Goal: Task Accomplishment & Management: Use online tool/utility

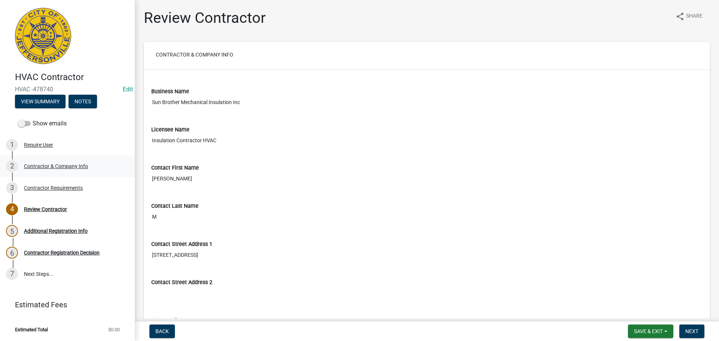
drag, startPoint x: 41, startPoint y: 166, endPoint x: 83, endPoint y: 158, distance: 43.5
click at [41, 166] on div "Contractor & Company Info" at bounding box center [56, 166] width 64 height 5
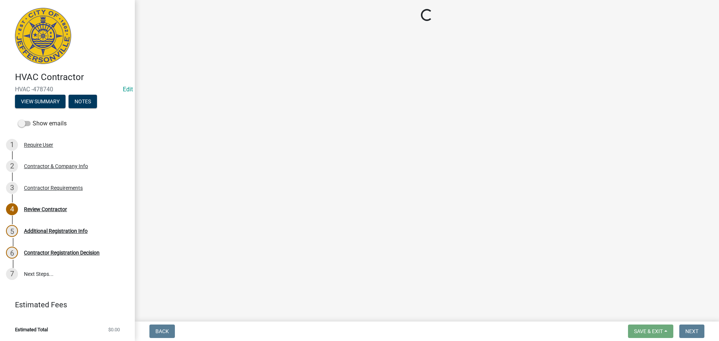
select select "FL"
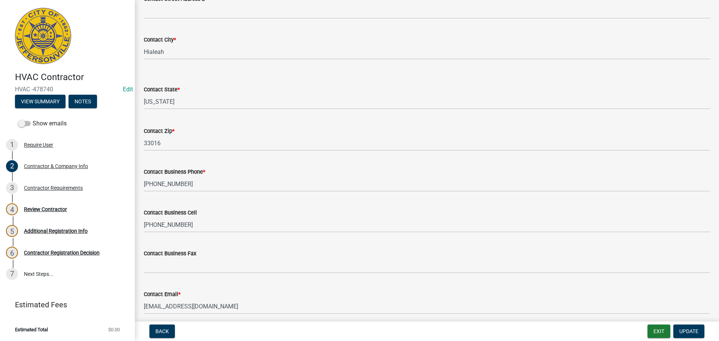
scroll to position [293, 0]
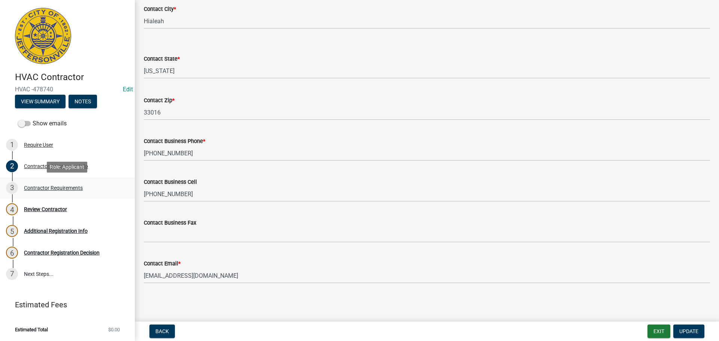
click at [36, 186] on div "Contractor Requirements" at bounding box center [53, 187] width 59 height 5
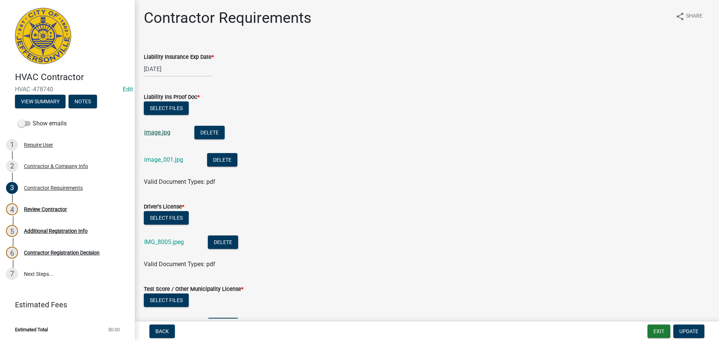
click at [152, 133] on link "image.jpg" at bounding box center [157, 132] width 26 height 7
click at [158, 162] on link "image_001.jpg" at bounding box center [163, 159] width 39 height 7
click at [164, 240] on link "IMG_8005.jpeg" at bounding box center [164, 241] width 40 height 7
drag, startPoint x: 44, startPoint y: 166, endPoint x: 209, endPoint y: 124, distance: 169.9
click at [45, 166] on div "Contractor & Company Info" at bounding box center [56, 166] width 64 height 5
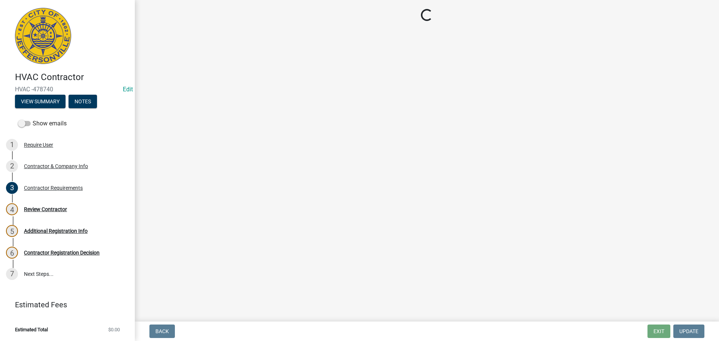
select select "FL"
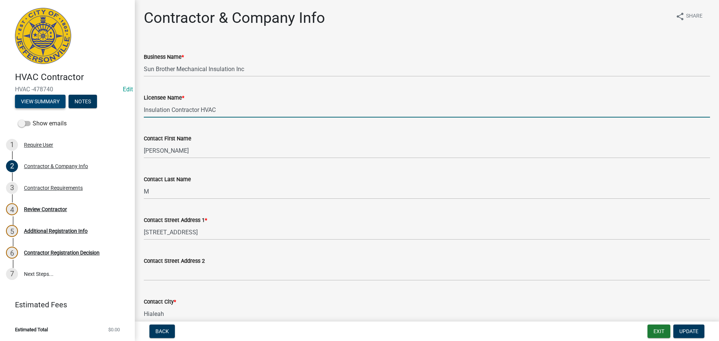
drag, startPoint x: 228, startPoint y: 109, endPoint x: 61, endPoint y: 108, distance: 166.9
click at [57, 105] on div "HVAC Contractor HVAC -478740 Edit View Summary Notes Show emails 1 Require User…" at bounding box center [359, 170] width 719 height 341
type input "n"
type input "Nicanor Gonzalez"
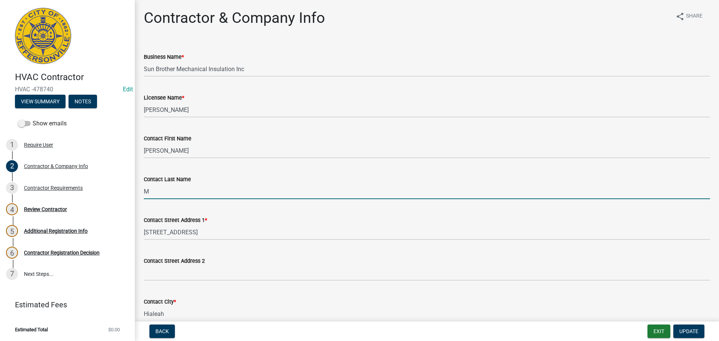
click at [158, 197] on input "M" at bounding box center [427, 191] width 566 height 15
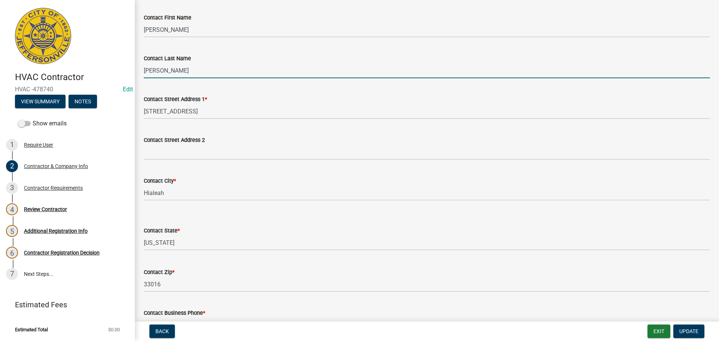
scroll to position [225, 0]
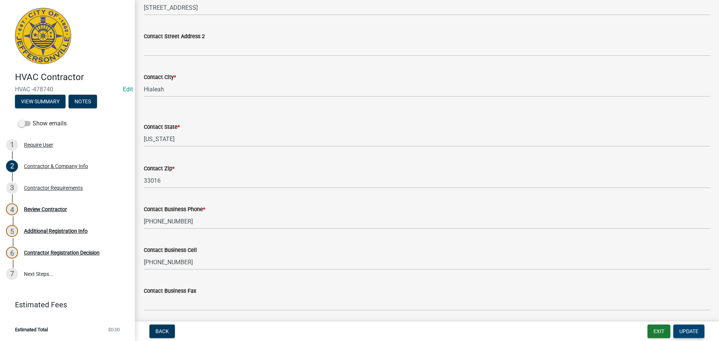
type input "Gonzalez"
click at [684, 329] on span "Update" at bounding box center [688, 331] width 19 height 6
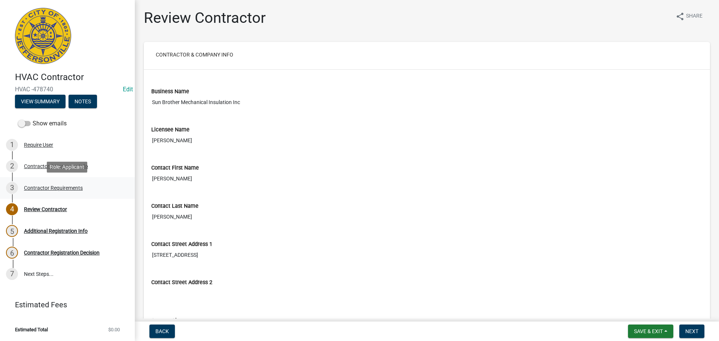
click at [46, 185] on div "Contractor Requirements" at bounding box center [53, 187] width 59 height 5
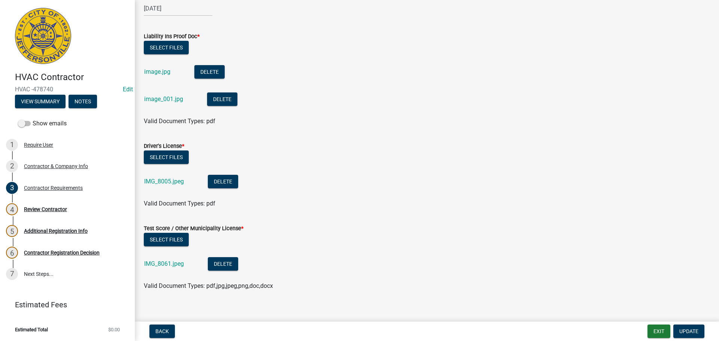
scroll to position [68, 0]
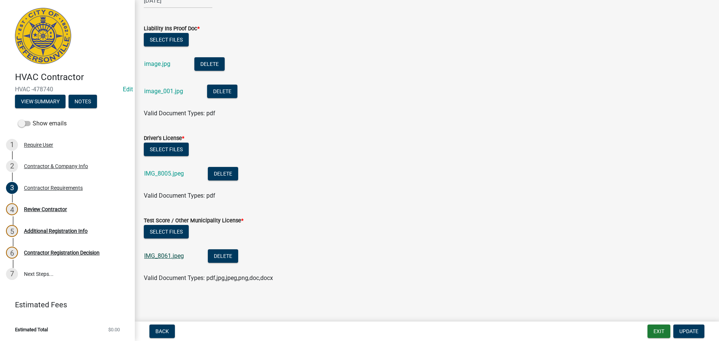
click at [164, 257] on link "IMG_8061.jpeg" at bounding box center [164, 255] width 40 height 7
click at [40, 164] on div "Contractor & Company Info" at bounding box center [56, 166] width 64 height 5
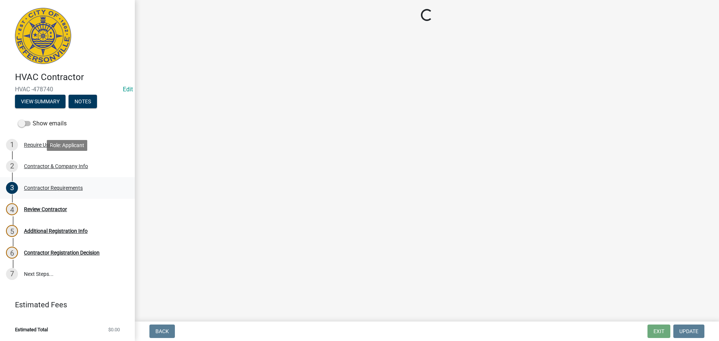
select select "FL"
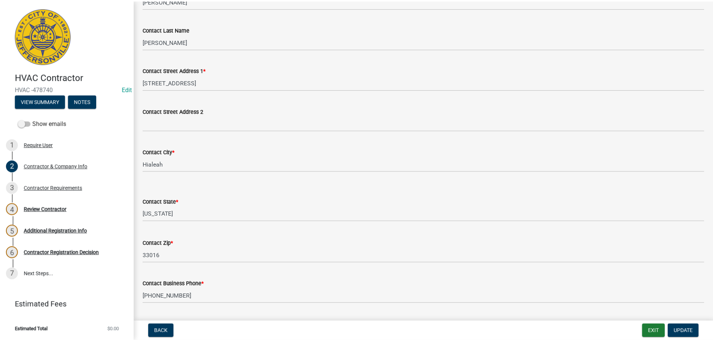
scroll to position [293, 0]
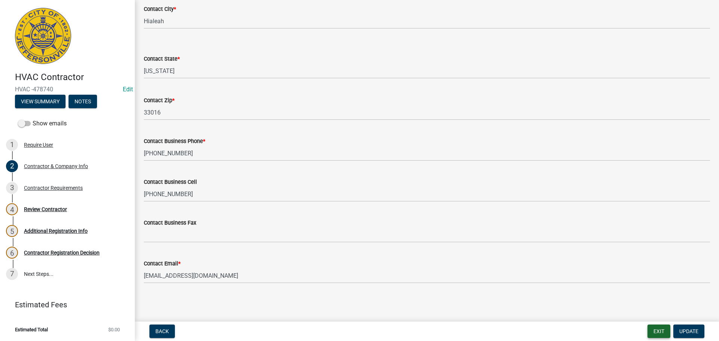
click at [653, 331] on button "Exit" at bounding box center [658, 331] width 23 height 13
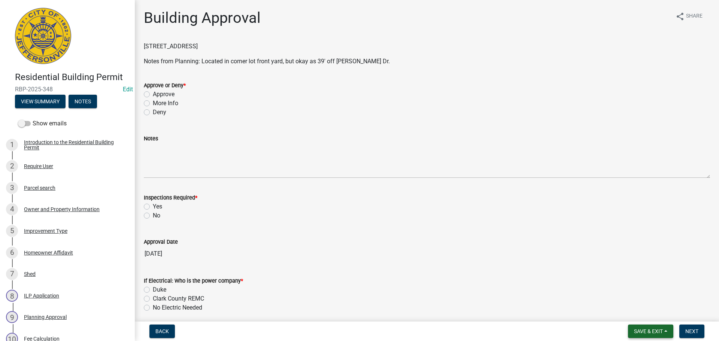
click at [643, 330] on span "Save & Exit" at bounding box center [648, 331] width 29 height 6
click at [640, 311] on button "Save & Exit" at bounding box center [643, 312] width 60 height 18
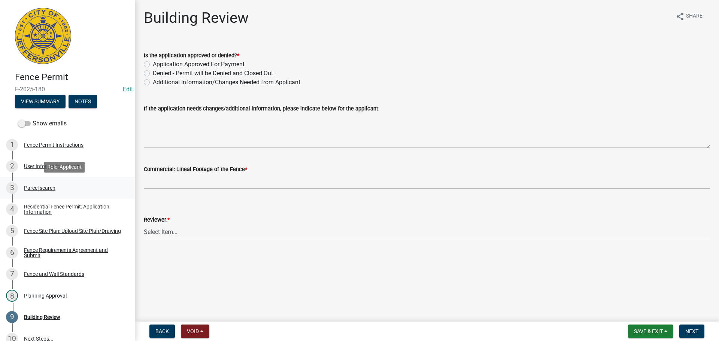
drag, startPoint x: 37, startPoint y: 188, endPoint x: 71, endPoint y: 182, distance: 34.6
click at [37, 188] on div "Parcel search" at bounding box center [39, 187] width 31 height 5
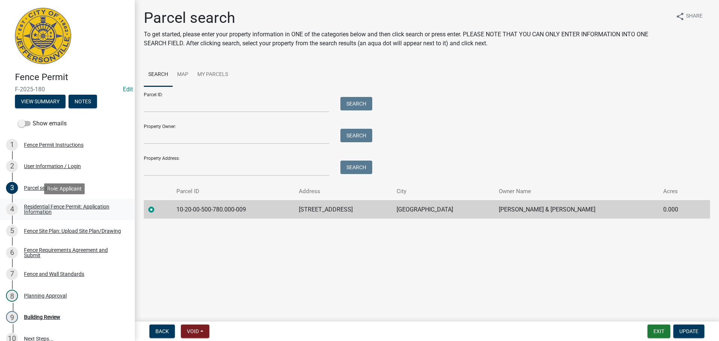
click at [39, 208] on div "Residential Fence Permit: Application Information" at bounding box center [73, 209] width 99 height 10
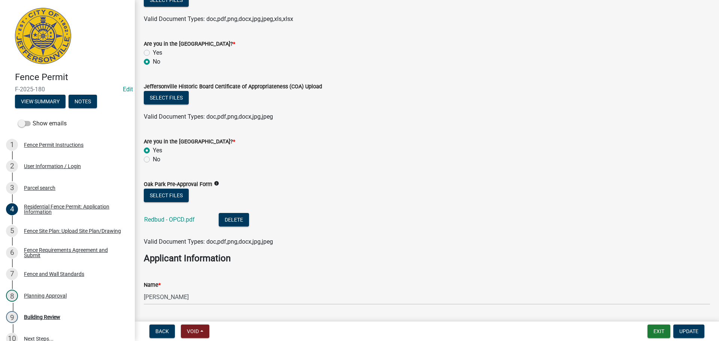
scroll to position [299, 0]
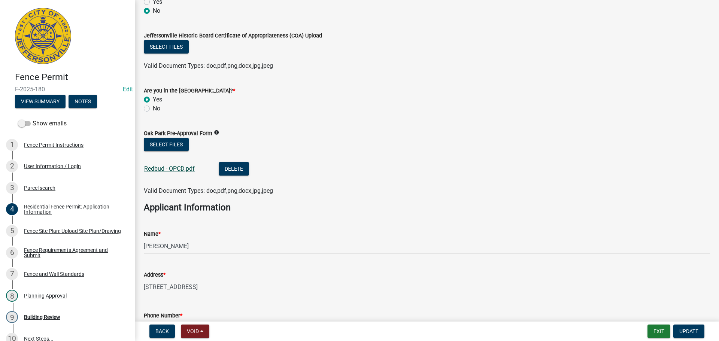
click at [161, 170] on link "Redbud - OPCD.pdf" at bounding box center [169, 168] width 51 height 7
click at [41, 231] on div "Fence Site Plan: Upload Site Plan/Drawing" at bounding box center [72, 230] width 97 height 5
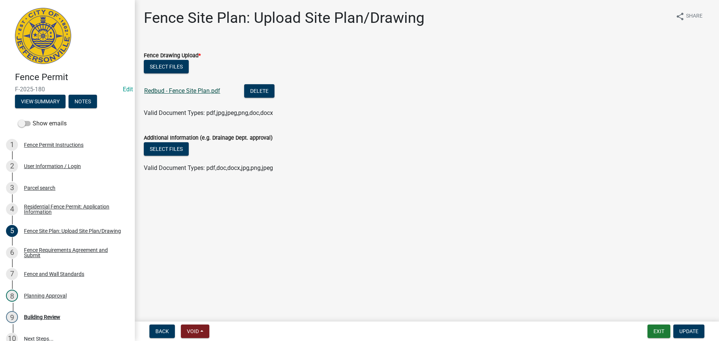
click at [170, 90] on link "Redbud - Fence Site Plan.pdf" at bounding box center [182, 90] width 76 height 7
click at [28, 252] on div "Fence Requirements Agreement and Submit" at bounding box center [73, 252] width 99 height 10
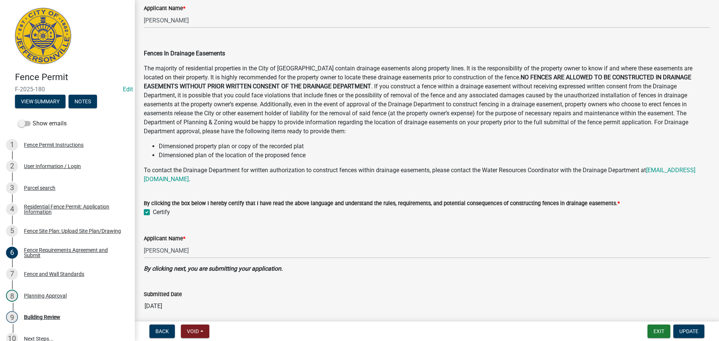
scroll to position [368, 0]
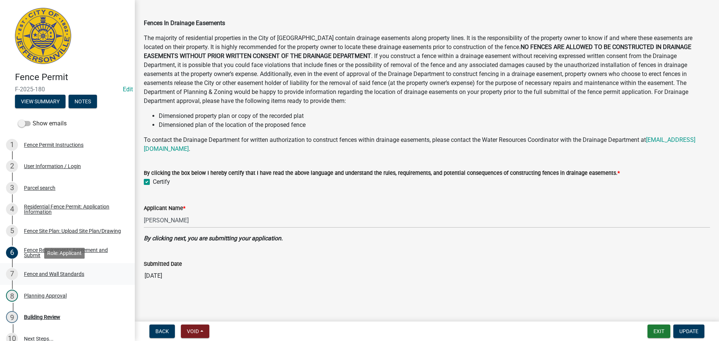
click at [42, 274] on div "Fence and Wall Standards" at bounding box center [54, 273] width 60 height 5
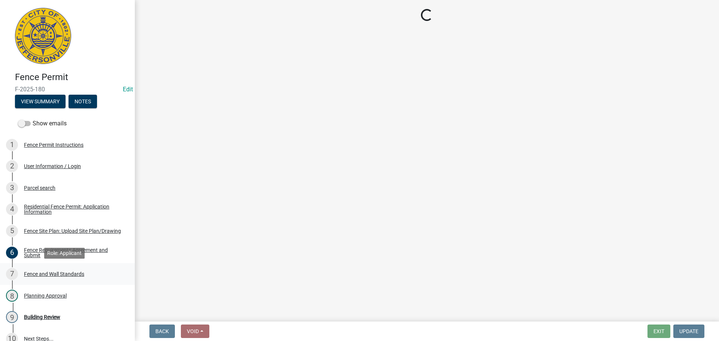
scroll to position [0, 0]
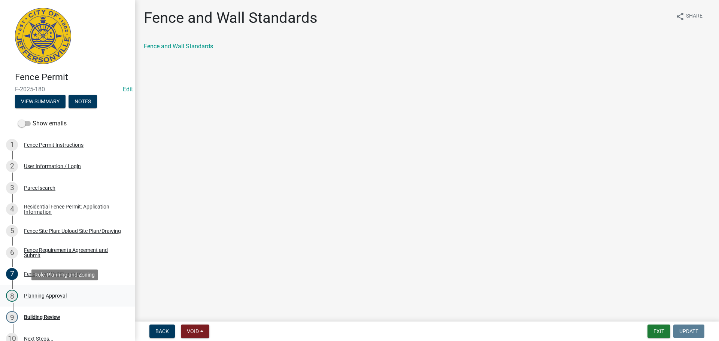
click at [39, 294] on div "Planning Approval" at bounding box center [45, 295] width 43 height 5
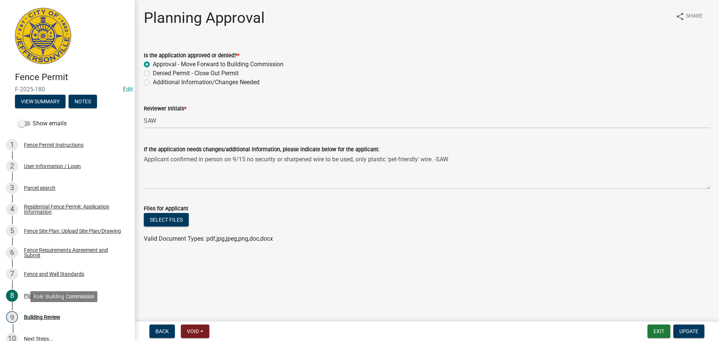
drag, startPoint x: 35, startPoint y: 317, endPoint x: 281, endPoint y: 237, distance: 258.6
click at [36, 316] on div "Building Review" at bounding box center [42, 316] width 36 height 5
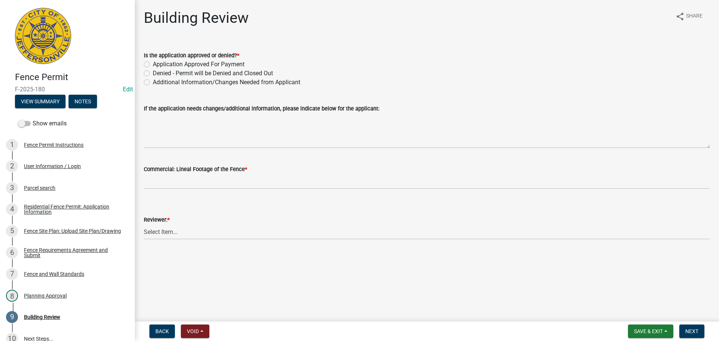
click at [153, 62] on label "Application Approved For Payment" at bounding box center [199, 64] width 92 height 9
click at [153, 62] on input "Application Approved For Payment" at bounding box center [155, 62] width 5 height 5
radio input "true"
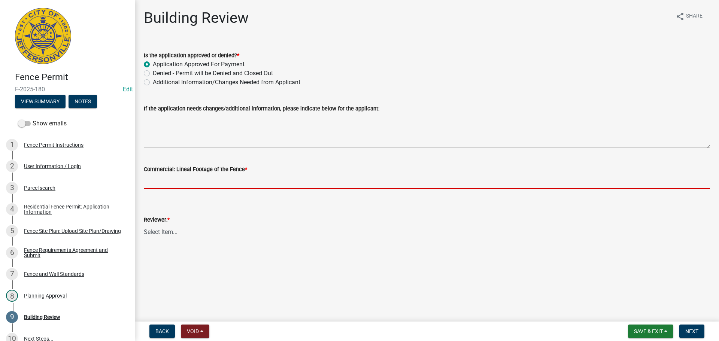
click at [152, 179] on input "text" at bounding box center [427, 181] width 566 height 15
type input "0"
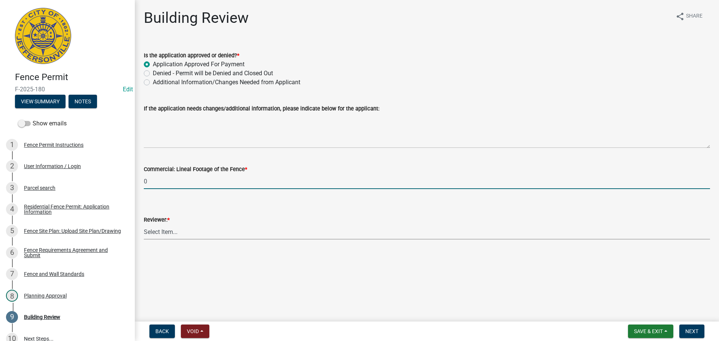
click at [165, 231] on select "Select Item... Jim Wilkinson Mary Frey Mike Kruer Missy Bottorff Linda Mills" at bounding box center [427, 231] width 566 height 15
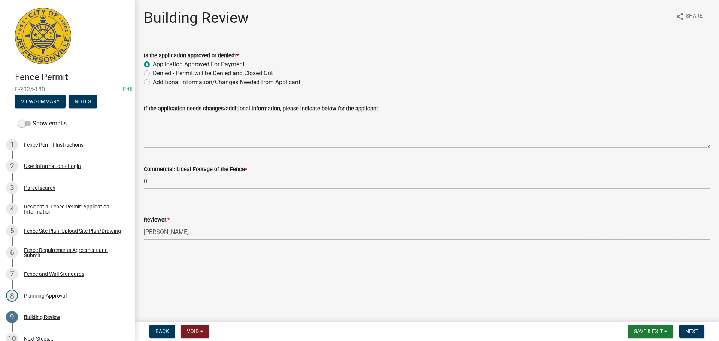
click at [144, 224] on select "Select Item... Jim Wilkinson Mary Frey Mike Kruer Missy Bottorff Linda Mills" at bounding box center [427, 231] width 566 height 15
select select "e36977bf-af8d-40c9-935f-0f479ad9eb24"
click at [687, 332] on span "Next" at bounding box center [691, 331] width 13 height 6
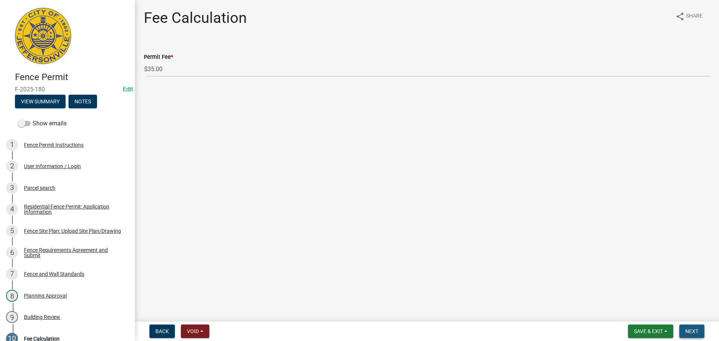
click at [686, 332] on span "Next" at bounding box center [691, 331] width 13 height 6
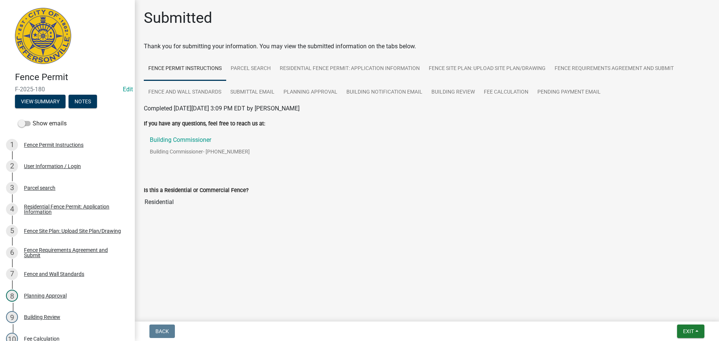
scroll to position [207, 0]
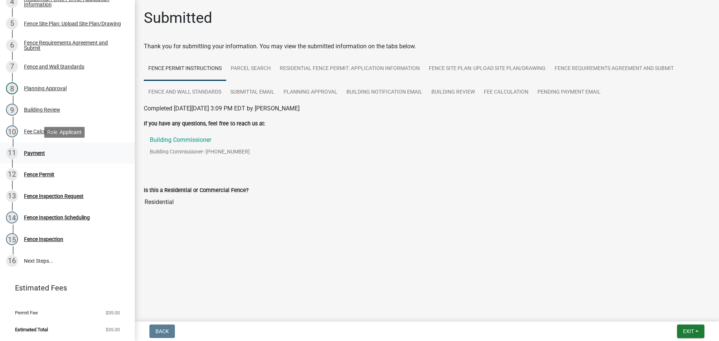
click at [31, 155] on div "Payment" at bounding box center [34, 152] width 21 height 5
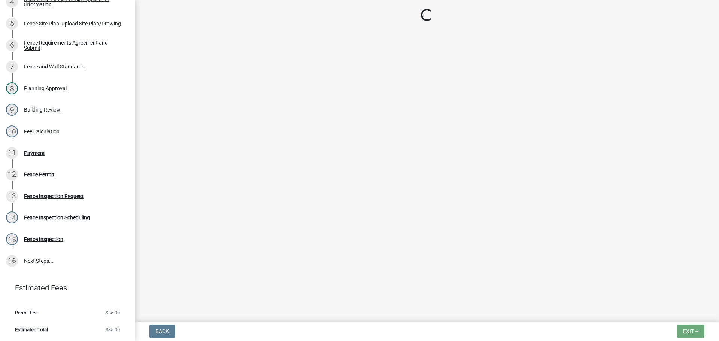
select select "3: 3"
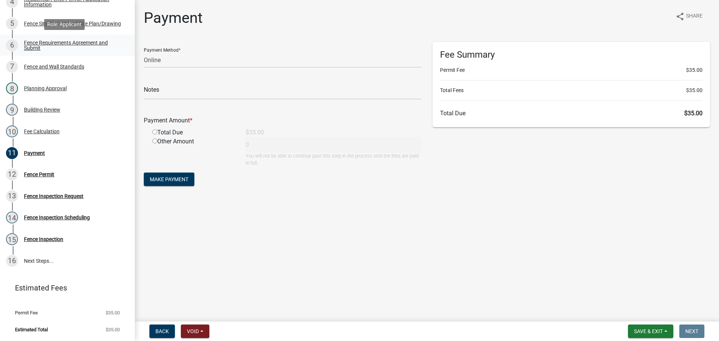
click at [129, 50] on link "6 Fence Requirements Agreement and Submit" at bounding box center [67, 45] width 135 height 22
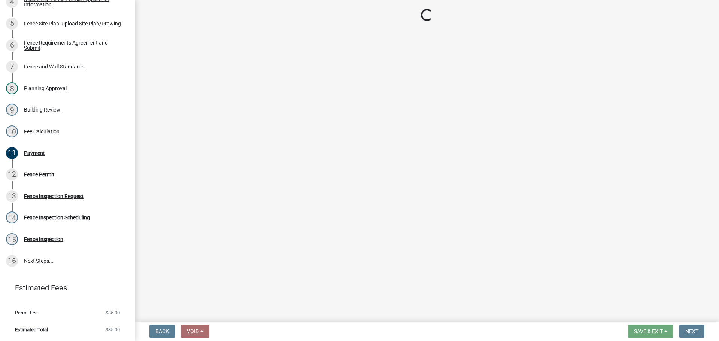
scroll to position [0, 0]
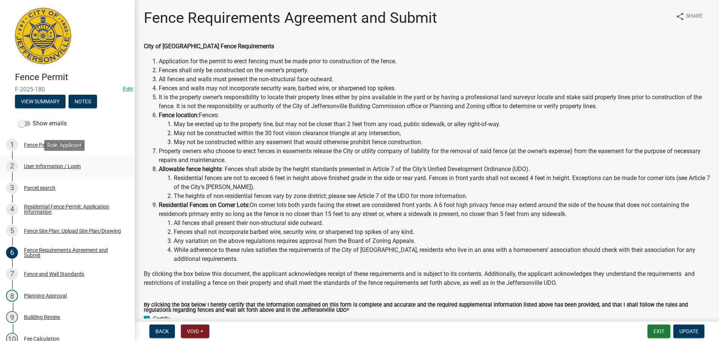
click at [36, 165] on div "User Information / Login" at bounding box center [52, 166] width 57 height 5
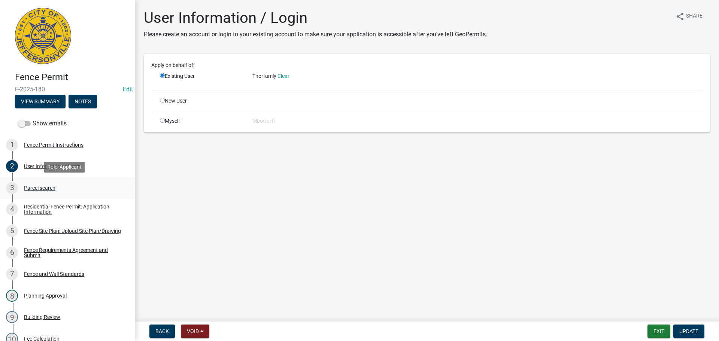
click at [29, 187] on div "Parcel search" at bounding box center [39, 187] width 31 height 5
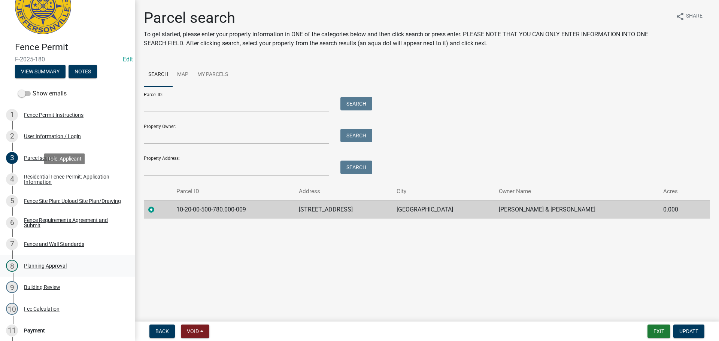
scroll to position [75, 0]
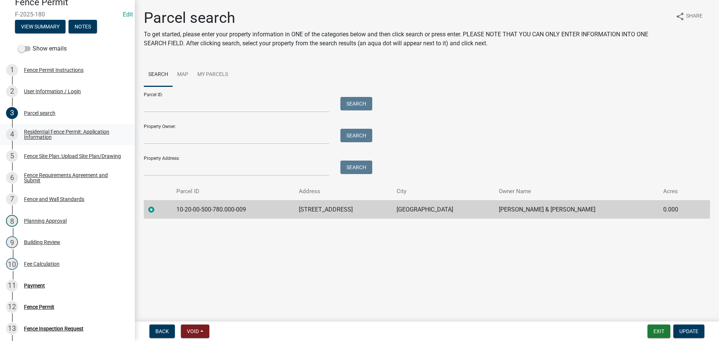
click at [37, 131] on div "Residential Fence Permit: Application Information" at bounding box center [73, 134] width 99 height 10
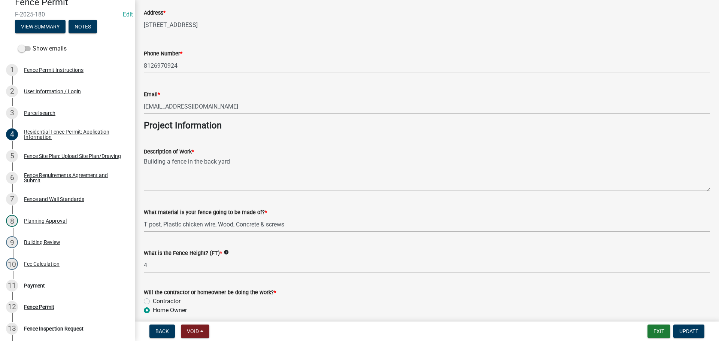
scroll to position [524, 0]
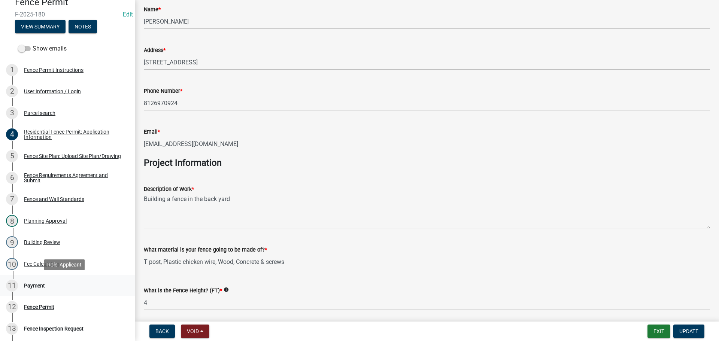
click at [36, 284] on div "Payment" at bounding box center [34, 285] width 21 height 5
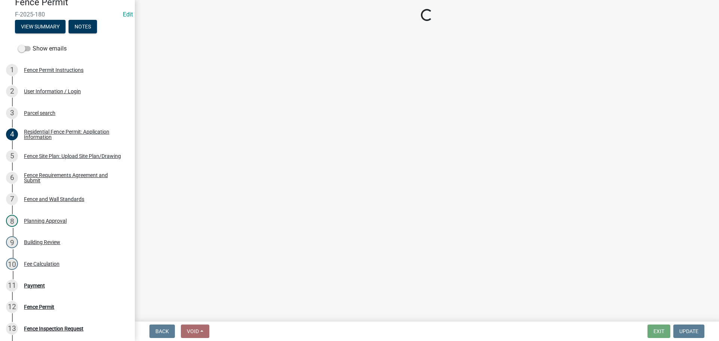
select select "3: 3"
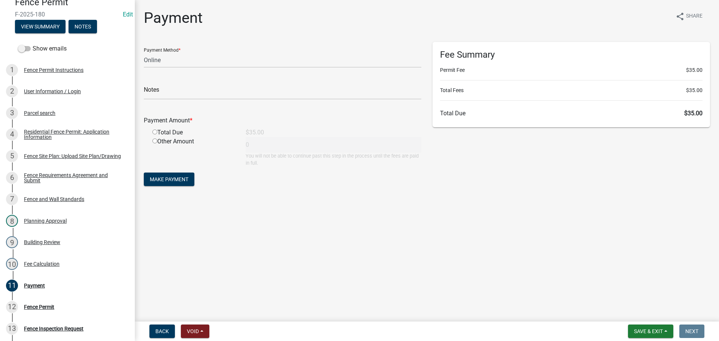
click at [156, 129] on div "Total Due" at bounding box center [193, 132] width 93 height 9
drag, startPoint x: 153, startPoint y: 131, endPoint x: 156, endPoint y: 130, distance: 3.9
click at [155, 131] on input "radio" at bounding box center [154, 132] width 5 height 5
radio input "true"
type input "35"
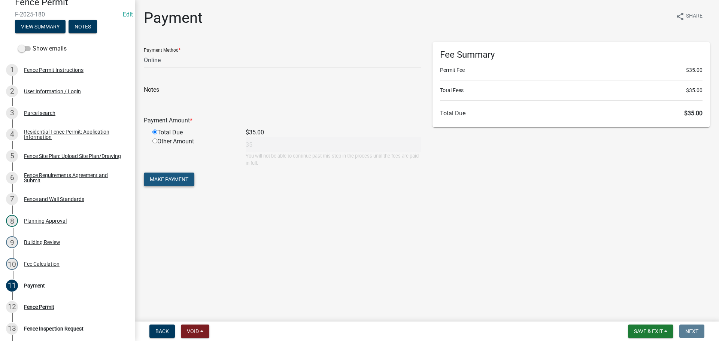
click at [168, 179] on span "Make Payment" at bounding box center [169, 179] width 39 height 6
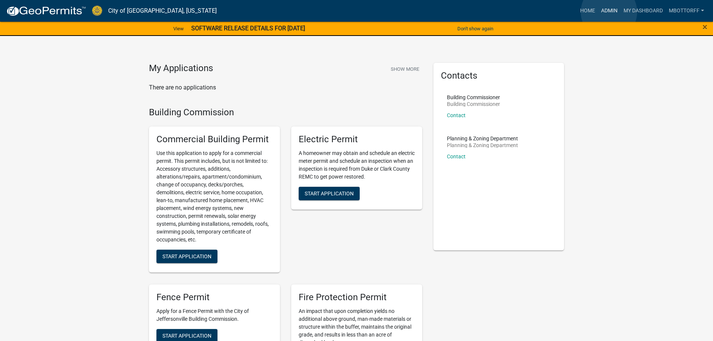
drag, startPoint x: 609, startPoint y: 12, endPoint x: 601, endPoint y: 12, distance: 8.2
click at [609, 12] on link "Admin" at bounding box center [609, 11] width 22 height 14
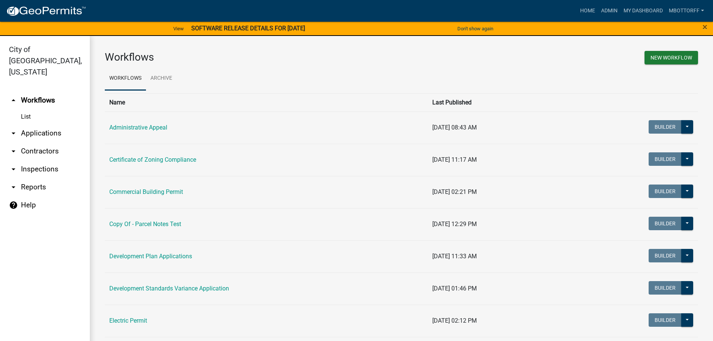
click at [38, 124] on link "arrow_drop_down Applications" at bounding box center [45, 133] width 90 height 18
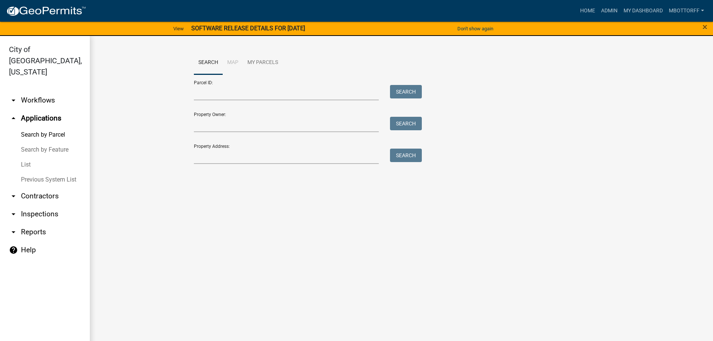
click at [34, 91] on link "arrow_drop_down Workflows" at bounding box center [45, 100] width 90 height 18
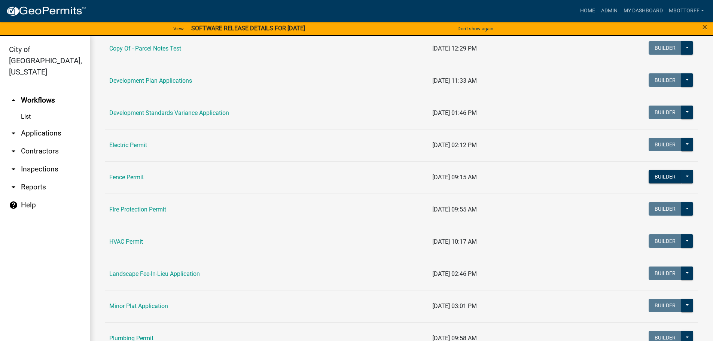
scroll to position [187, 0]
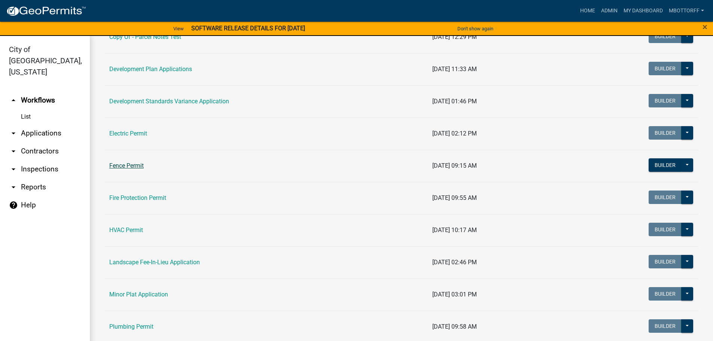
click at [132, 167] on link "Fence Permit" at bounding box center [126, 165] width 34 height 7
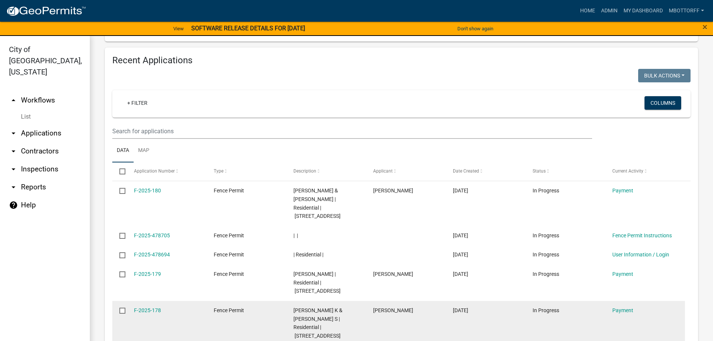
scroll to position [674, 0]
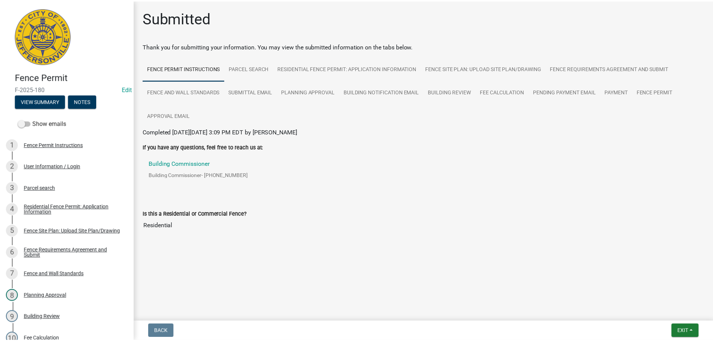
scroll to position [207, 0]
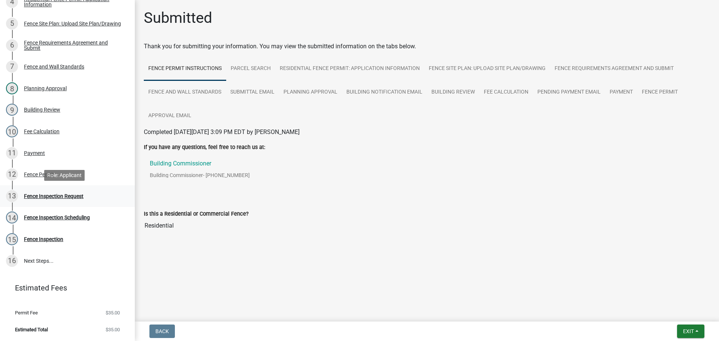
click at [52, 195] on div "Fence Inspection Request" at bounding box center [54, 196] width 60 height 5
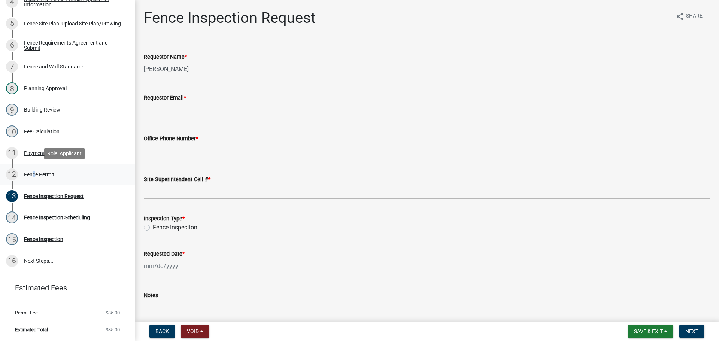
click at [32, 171] on div "12 Fence Permit" at bounding box center [64, 174] width 117 height 12
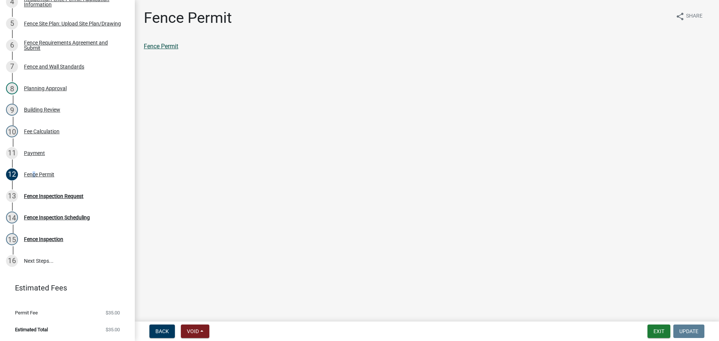
click at [166, 43] on link "Fence Permit" at bounding box center [161, 46] width 34 height 7
click at [37, 153] on div "Payment" at bounding box center [34, 152] width 21 height 5
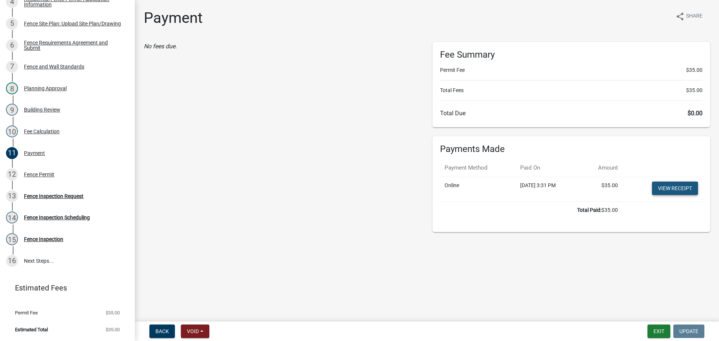
click at [669, 189] on link "View receipt" at bounding box center [675, 188] width 46 height 13
click at [33, 195] on div "Fence Inspection Request" at bounding box center [54, 196] width 60 height 5
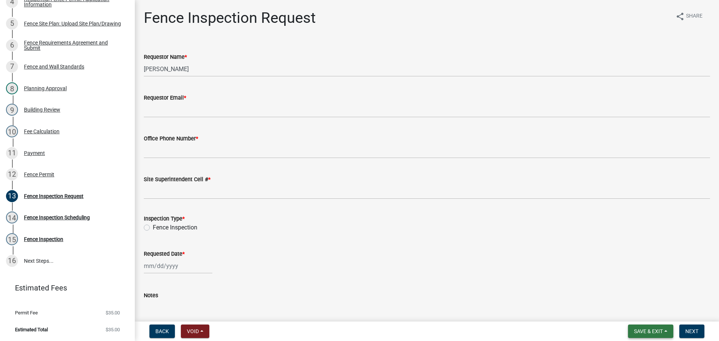
click at [628, 333] on button "Save & Exit" at bounding box center [650, 331] width 45 height 13
click at [622, 306] on button "Save & Exit" at bounding box center [643, 312] width 60 height 18
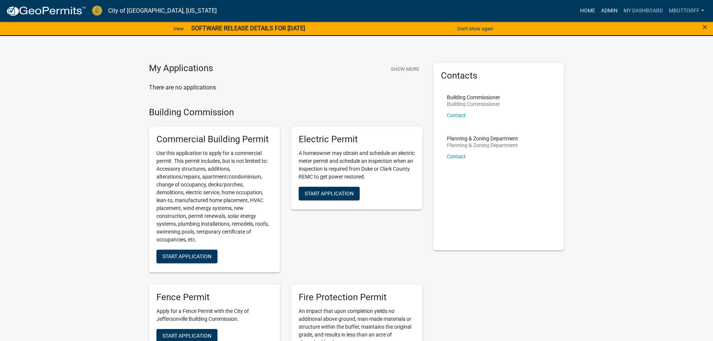
drag, startPoint x: 612, startPoint y: 11, endPoint x: 589, endPoint y: 11, distance: 23.2
click at [612, 11] on link "Admin" at bounding box center [609, 11] width 22 height 14
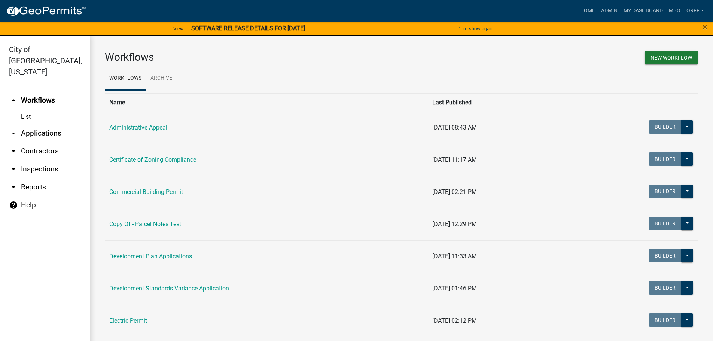
click at [34, 124] on link "arrow_drop_down Applications" at bounding box center [45, 133] width 90 height 18
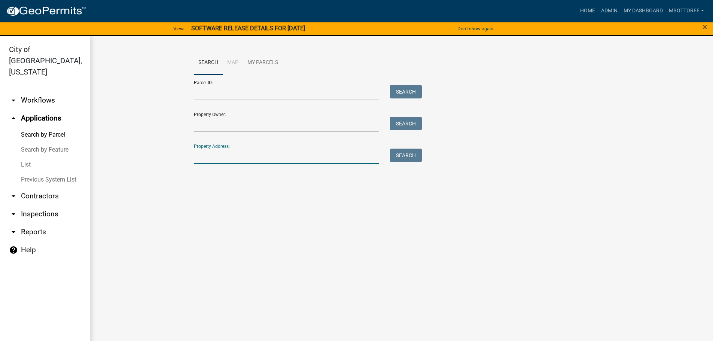
drag, startPoint x: 219, startPoint y: 156, endPoint x: 216, endPoint y: 149, distance: 8.6
click at [218, 156] on input "Property Address:" at bounding box center [286, 156] width 185 height 15
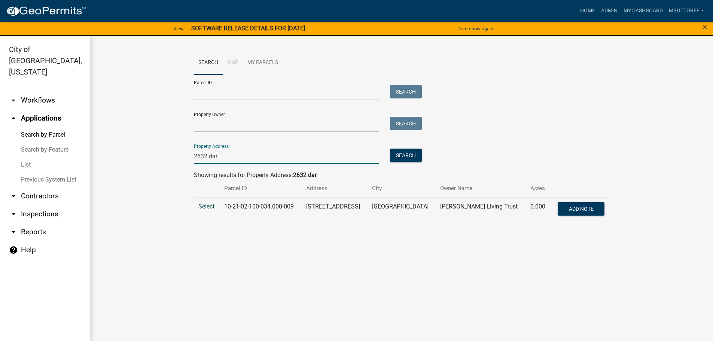
type input "2632 dar"
drag, startPoint x: 209, startPoint y: 205, endPoint x: 221, endPoint y: 207, distance: 12.5
click at [209, 205] on span "Select" at bounding box center [206, 206] width 16 height 7
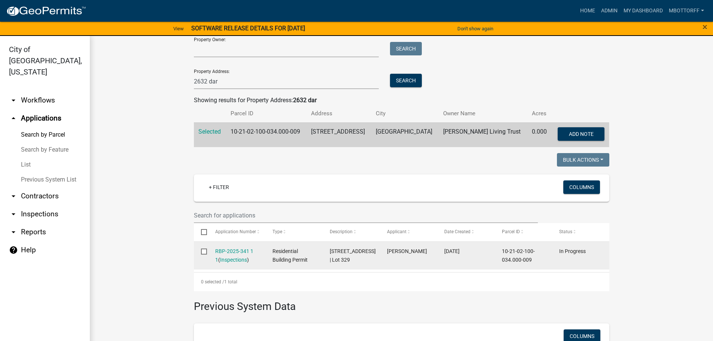
scroll to position [112, 0]
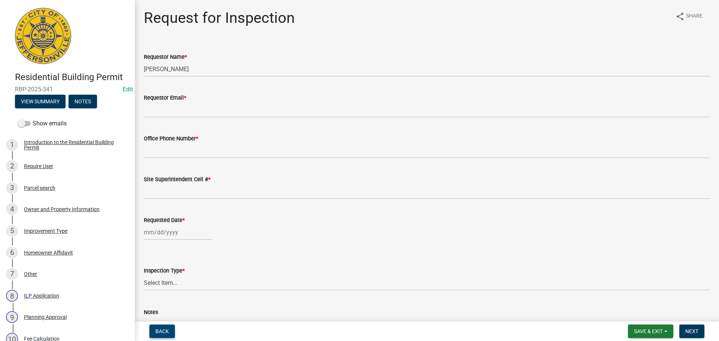
click at [159, 326] on button "Back" at bounding box center [161, 331] width 25 height 13
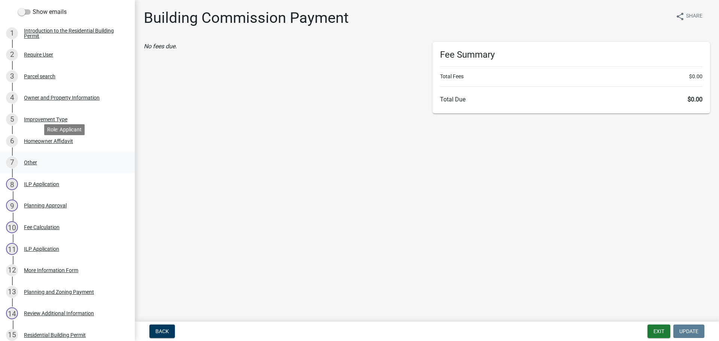
scroll to position [111, 0]
click at [36, 119] on div "Improvement Type" at bounding box center [45, 119] width 43 height 5
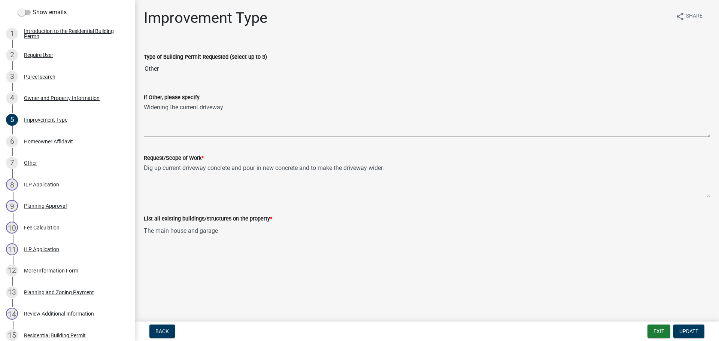
scroll to position [397, 0]
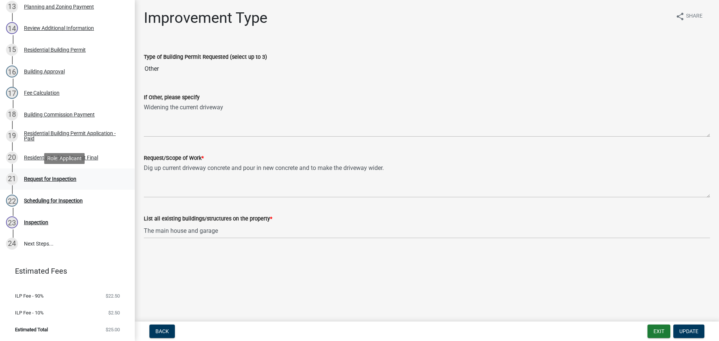
click at [39, 177] on div "Request for Inspection" at bounding box center [50, 178] width 52 height 5
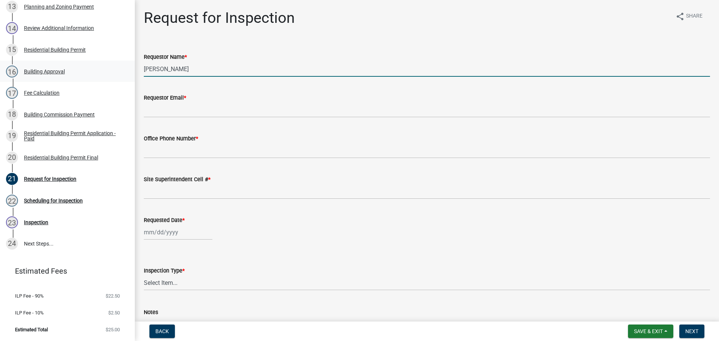
drag, startPoint x: 177, startPoint y: 68, endPoint x: 87, endPoint y: 72, distance: 90.3
click at [79, 65] on div "Residential Building Permit RBP-2025-341 Edit View Summary Notes Show emails 1 …" at bounding box center [359, 170] width 719 height 341
type input "o"
type input "OSCAR"
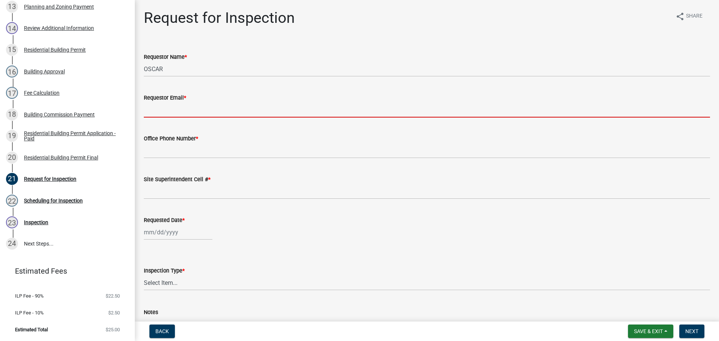
click at [165, 109] on input "Requestor Email *" at bounding box center [427, 109] width 566 height 15
type input "mbottorff@cityofjeff.net"
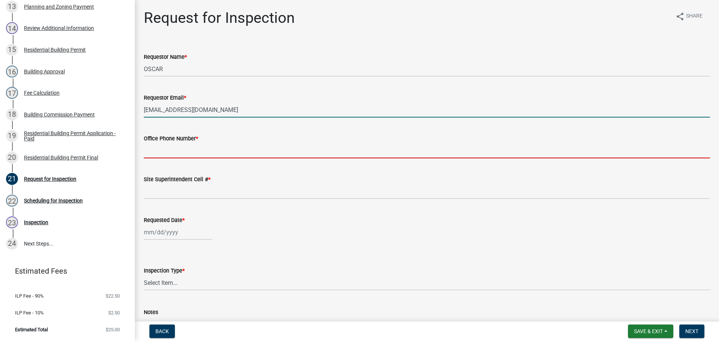
click at [174, 149] on input "Office Phone Number *" at bounding box center [427, 150] width 566 height 15
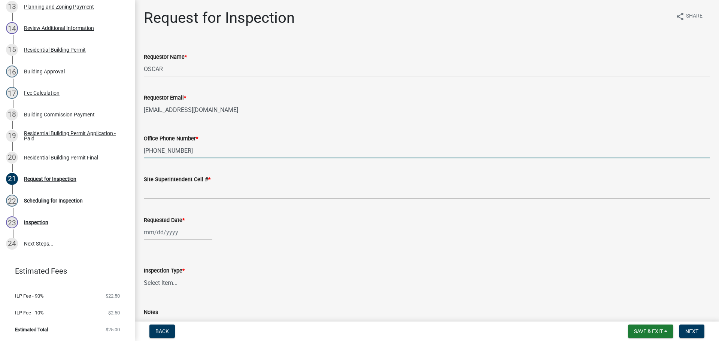
type input "502-612-0290"
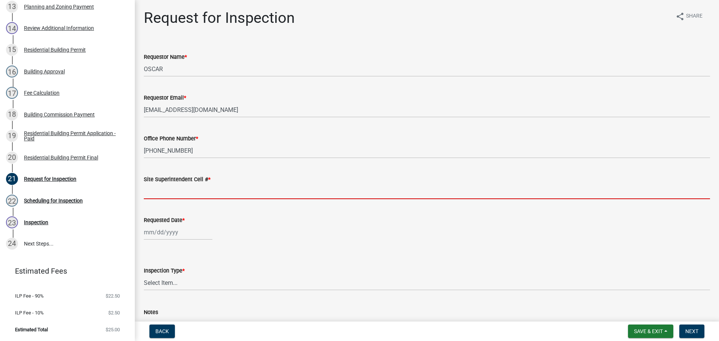
click at [164, 192] on input "Site Superintendent Cell # *" at bounding box center [427, 191] width 566 height 15
type input "SAME"
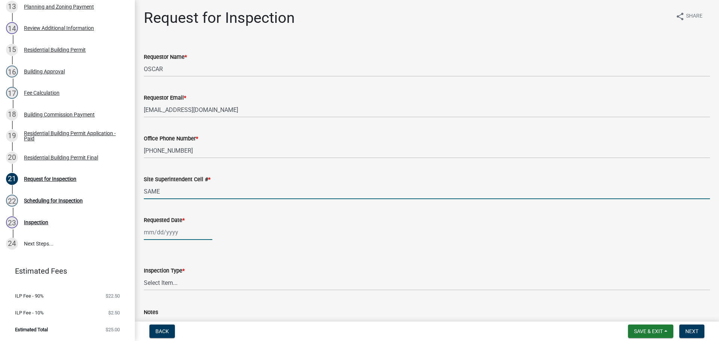
select select "9"
select select "2025"
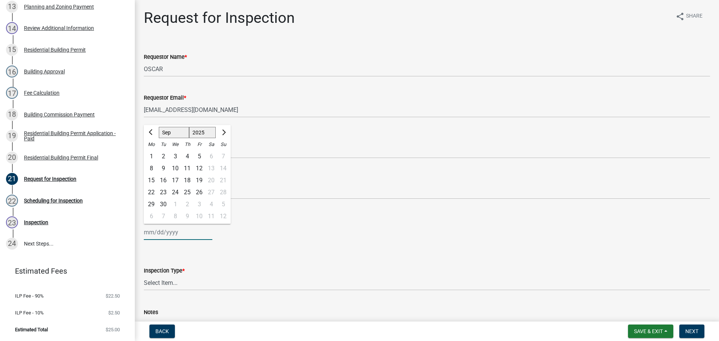
click at [160, 231] on div "Jan Feb Mar Apr May Jun Jul Aug Sep Oct Nov Dec 1525 1526 1527 1528 1529 1530 1…" at bounding box center [178, 232] width 68 height 15
click at [197, 180] on div "19" at bounding box center [199, 180] width 12 height 12
type input "09/19/2025"
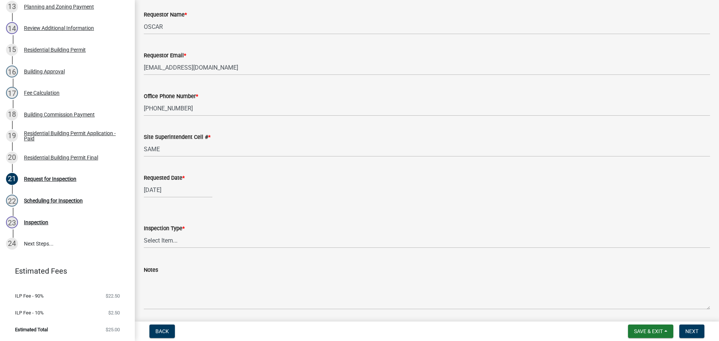
scroll to position [68, 0]
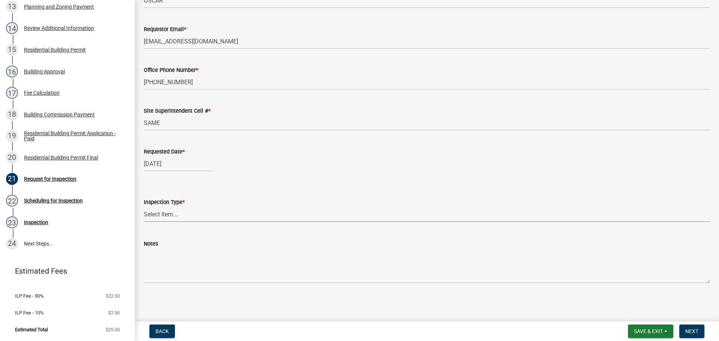
click at [164, 216] on select "Select Item... Footer Foundation Framing Final" at bounding box center [427, 214] width 566 height 15
click at [144, 207] on select "Select Item... Footer Foundation Framing Final" at bounding box center [427, 214] width 566 height 15
select select "5905b6c6-73a3-4561-9a25-e231032c58c8"
click at [158, 214] on select "Select Item... Footer Foundation Framing Final" at bounding box center [427, 214] width 566 height 15
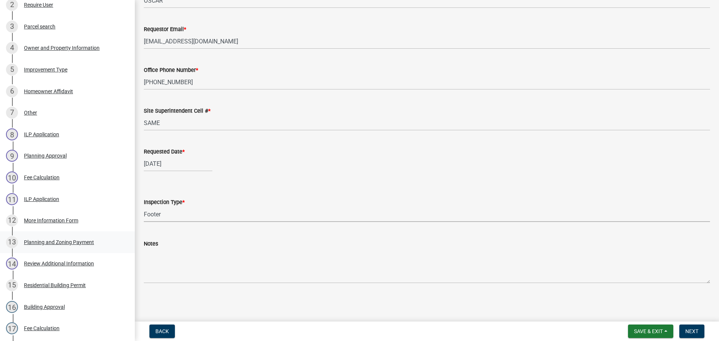
scroll to position [112, 0]
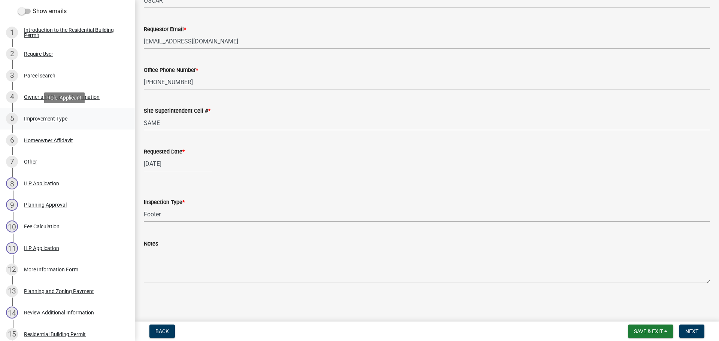
click at [40, 116] on div "Improvement Type" at bounding box center [45, 118] width 43 height 5
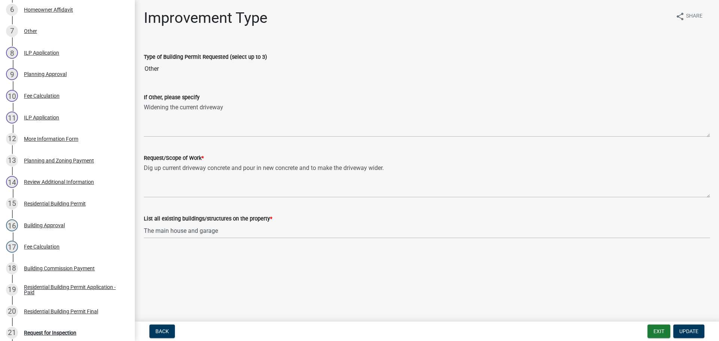
scroll to position [281, 0]
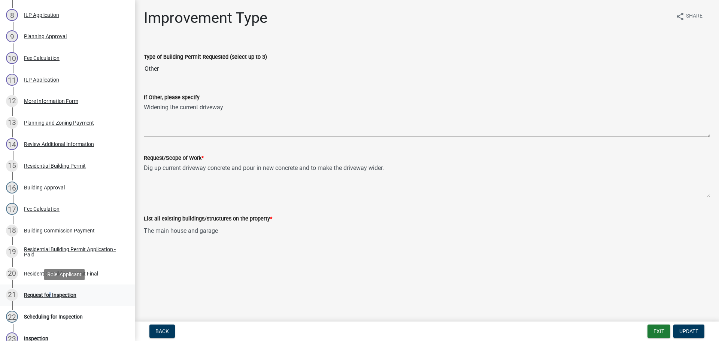
drag, startPoint x: 48, startPoint y: 292, endPoint x: 56, endPoint y: 290, distance: 8.4
click at [49, 292] on div "Request for Inspection" at bounding box center [50, 294] width 52 height 5
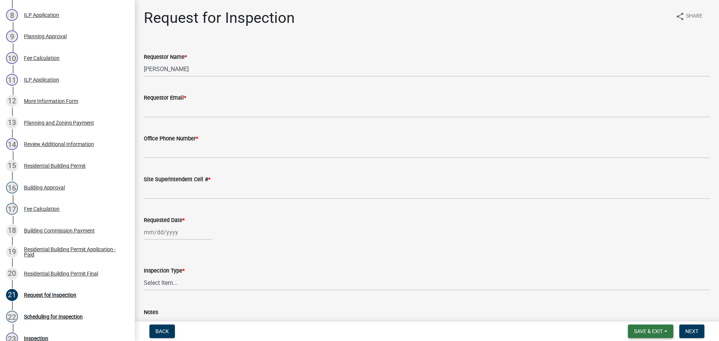
click at [648, 331] on span "Save & Exit" at bounding box center [648, 331] width 29 height 6
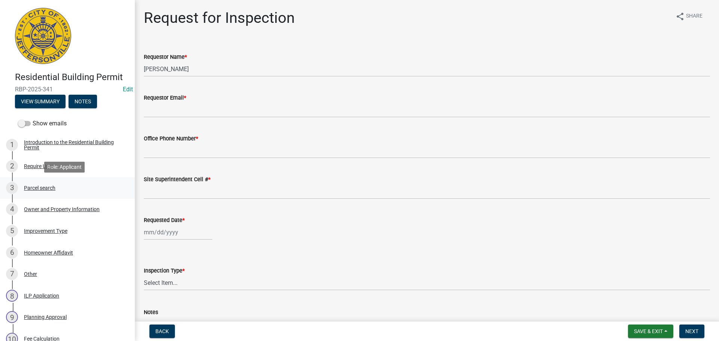
click at [44, 186] on div "Parcel search" at bounding box center [39, 187] width 31 height 5
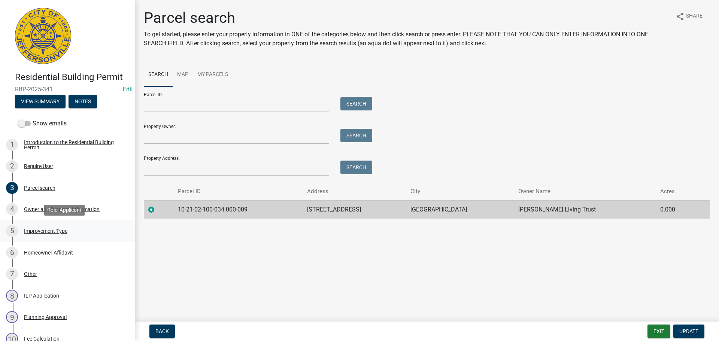
click at [32, 230] on div "Improvement Type" at bounding box center [45, 230] width 43 height 5
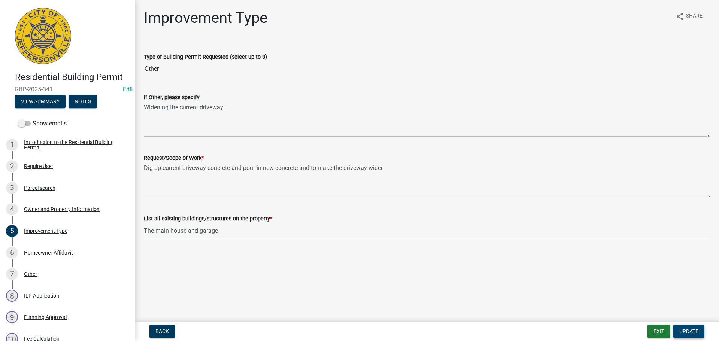
click at [685, 333] on span "Update" at bounding box center [688, 331] width 19 height 6
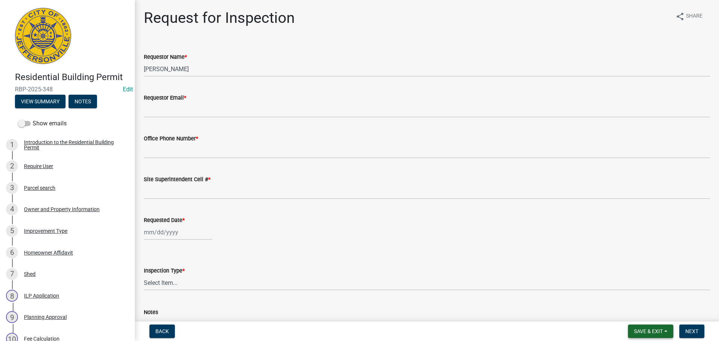
click at [645, 329] on span "Save & Exit" at bounding box center [648, 331] width 29 height 6
drag, startPoint x: 633, startPoint y: 313, endPoint x: 612, endPoint y: 312, distance: 21.0
click at [632, 313] on button "Save & Exit" at bounding box center [643, 312] width 60 height 18
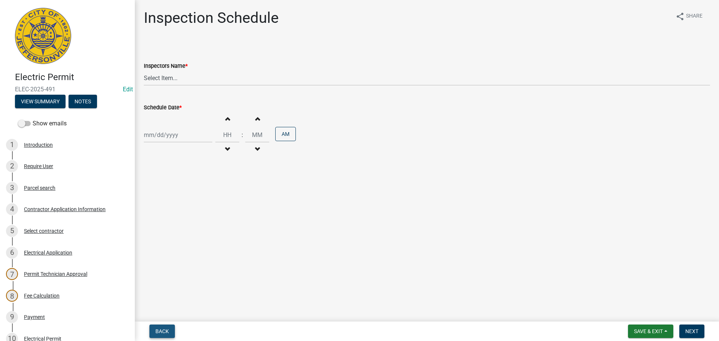
drag, startPoint x: 162, startPoint y: 331, endPoint x: 304, endPoint y: 210, distance: 186.5
click at [161, 331] on span "Back" at bounding box center [161, 331] width 13 height 6
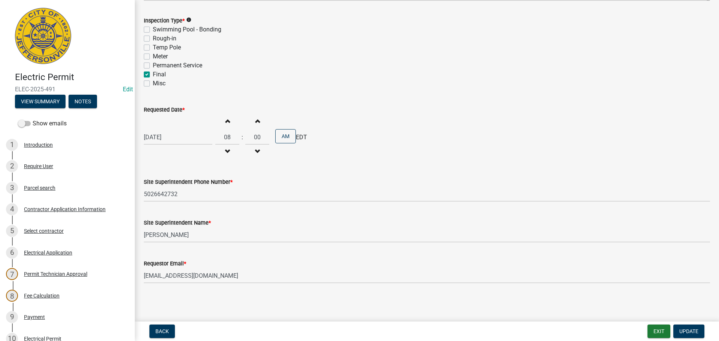
scroll to position [164, 0]
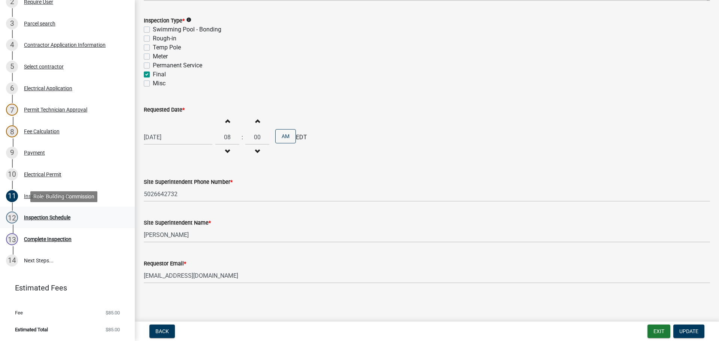
click at [37, 217] on div "Inspection Schedule" at bounding box center [47, 217] width 46 height 5
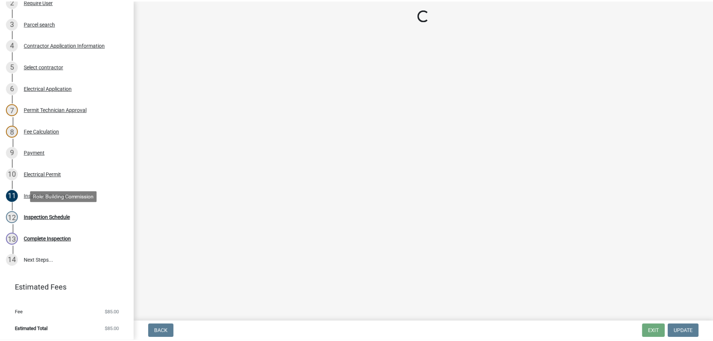
scroll to position [0, 0]
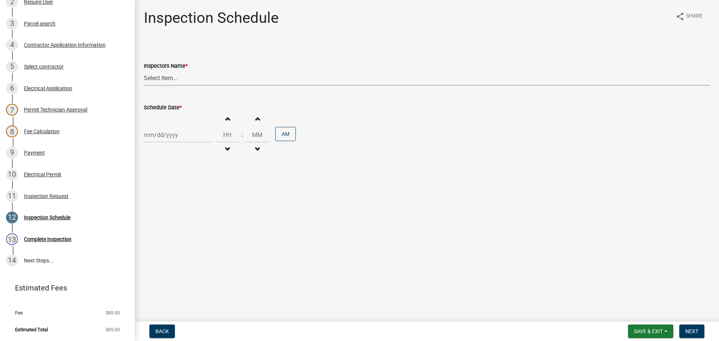
click at [159, 77] on select "Select Item... jramsey (Jeremy Ramsey) MaryFrey (Mary Frey) mkruer (Mike Kruer)…" at bounding box center [427, 77] width 566 height 15
select select "36a8b8f0-2ef8-43e9-ae06-718f51af8d36"
click at [144, 70] on select "Select Item... jramsey (Jeremy Ramsey) MaryFrey (Mary Frey) mkruer (Mike Kruer)…" at bounding box center [427, 77] width 566 height 15
click at [158, 136] on div at bounding box center [178, 134] width 68 height 15
select select "9"
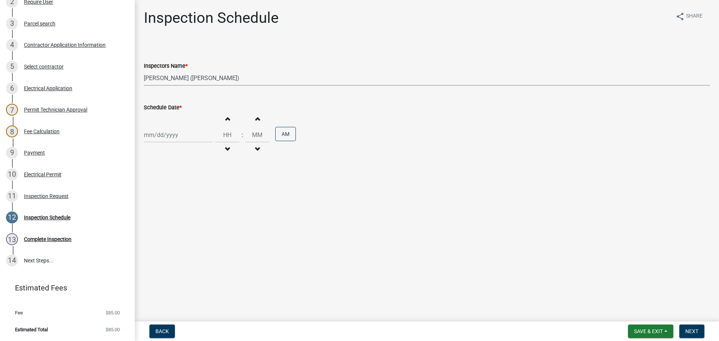
select select "2025"
click at [161, 195] on div "16" at bounding box center [163, 199] width 12 height 12
type input "[DATE]"
click at [693, 329] on span "Next" at bounding box center [691, 331] width 13 height 6
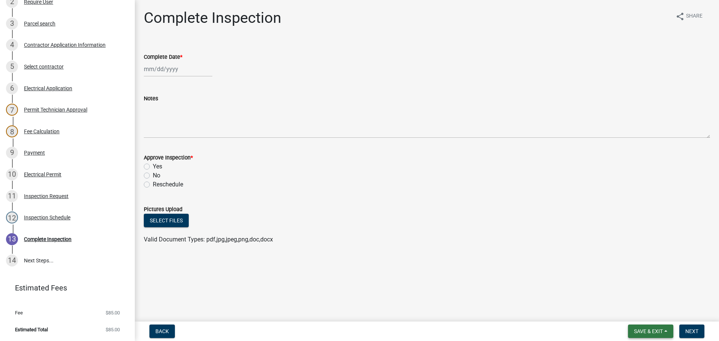
click at [646, 329] on span "Save & Exit" at bounding box center [648, 331] width 29 height 6
drag, startPoint x: 634, startPoint y: 315, endPoint x: 590, endPoint y: 308, distance: 44.8
click at [627, 315] on button "Save & Exit" at bounding box center [643, 312] width 60 height 18
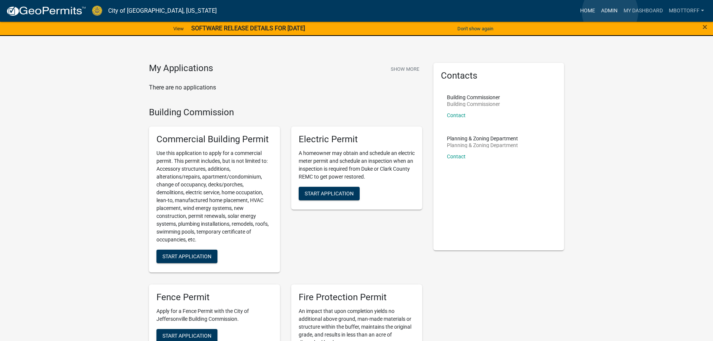
drag, startPoint x: 610, startPoint y: 12, endPoint x: 577, endPoint y: 9, distance: 33.4
click at [609, 12] on link "Admin" at bounding box center [609, 11] width 22 height 14
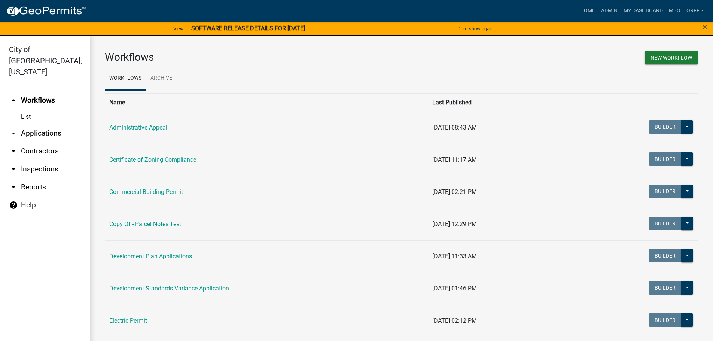
click at [34, 160] on link "arrow_drop_down Inspections" at bounding box center [45, 169] width 90 height 18
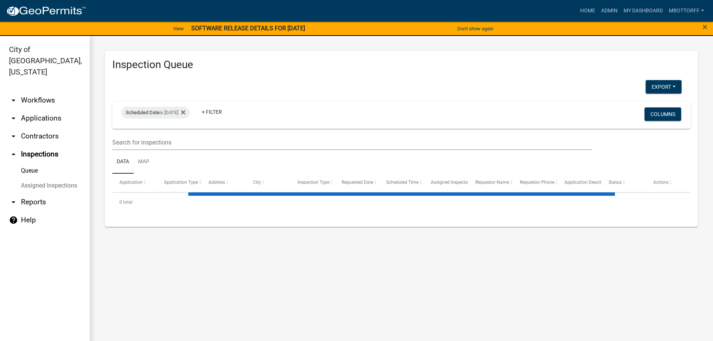
select select "3: 100"
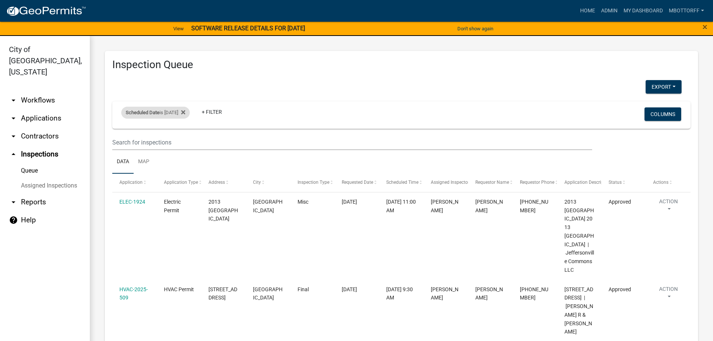
click at [185, 113] on div "Scheduled Date is [DATE]" at bounding box center [155, 113] width 68 height 12
click at [183, 141] on input "[DATE]" at bounding box center [162, 140] width 52 height 15
type input "[DATE]"
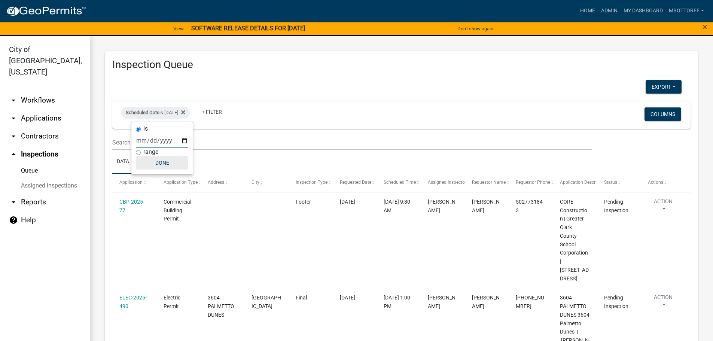
click at [161, 163] on button "Done" at bounding box center [162, 162] width 52 height 13
click at [655, 80] on div "Export Excel Format (.xlsx) CSV Format (.csv)" at bounding box center [664, 87] width 36 height 15
click at [659, 89] on button "Export" at bounding box center [664, 86] width 36 height 13
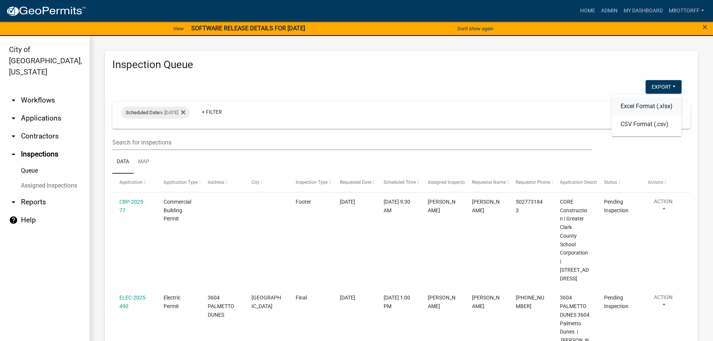
click at [639, 106] on button "Excel Format (.xlsx)" at bounding box center [647, 106] width 70 height 18
